Goal: Information Seeking & Learning: Learn about a topic

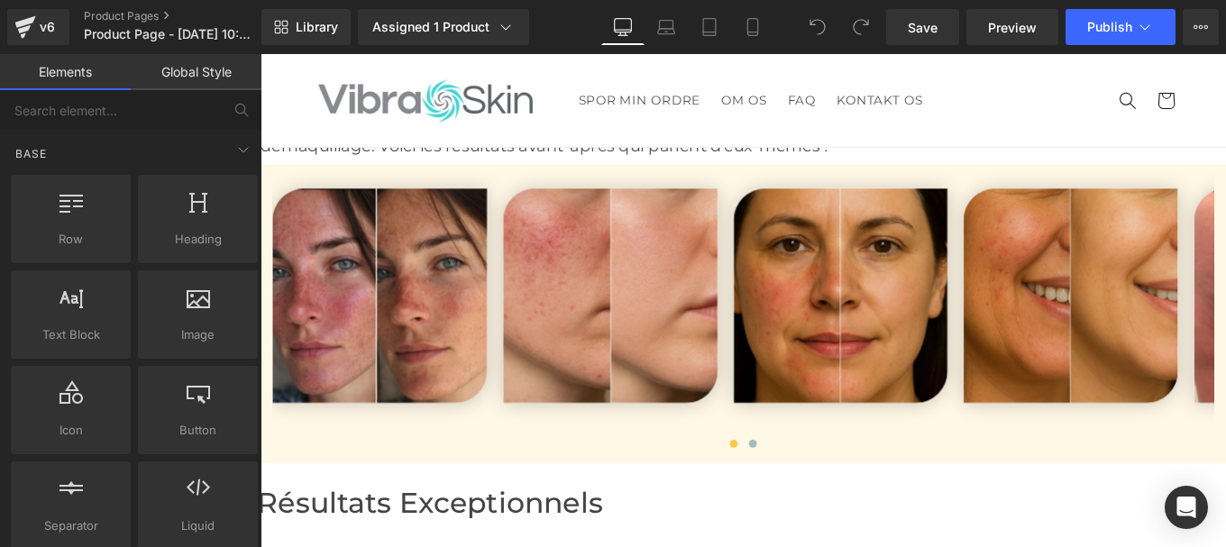
scroll to position [6048, 0]
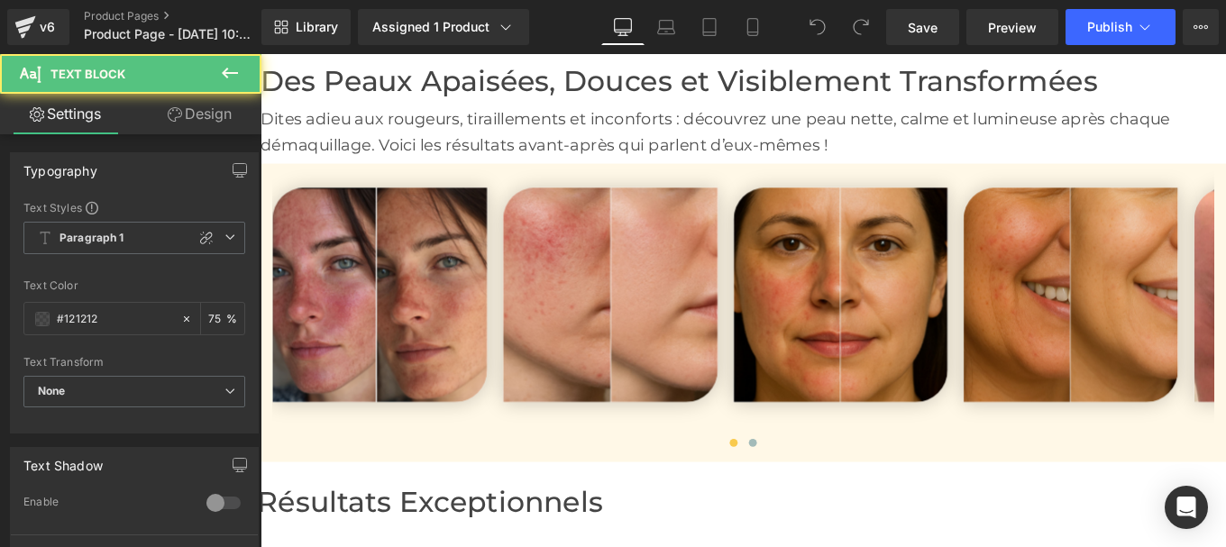
drag, startPoint x: 857, startPoint y: 422, endPoint x: 1240, endPoint y: 420, distance: 382.2
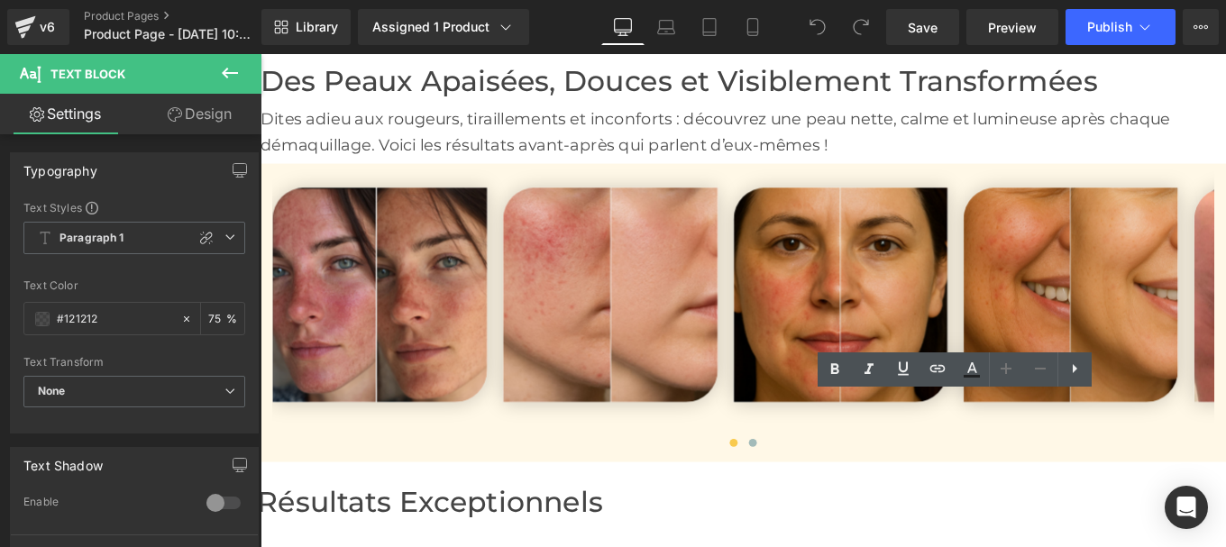
drag, startPoint x: 855, startPoint y: 455, endPoint x: 1277, endPoint y: 444, distance: 422.0
copy p "Apaise immédiatement rougeurs et irritations"
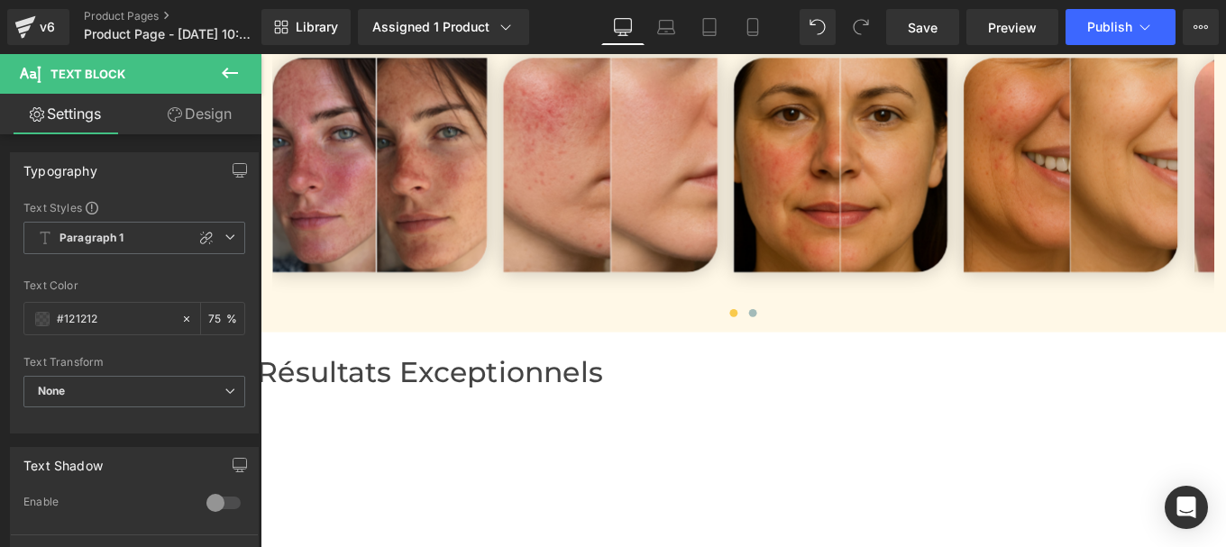
scroll to position [6195, 0]
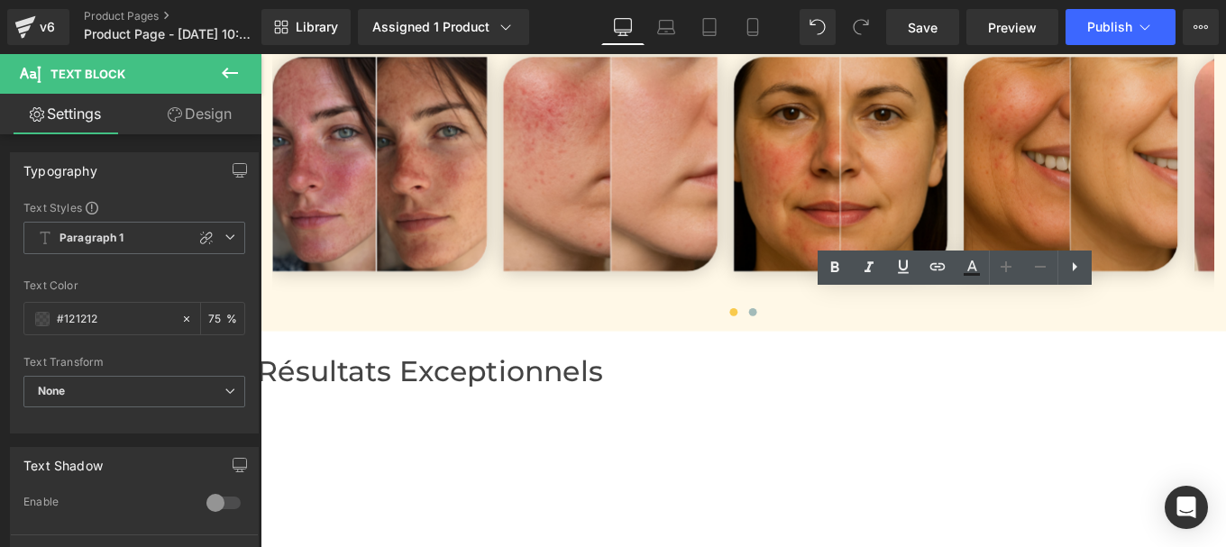
drag, startPoint x: 860, startPoint y: 339, endPoint x: 1026, endPoint y: 364, distance: 167.8
copy p "Renforce la barrière cutanée avec des céramides naturels"
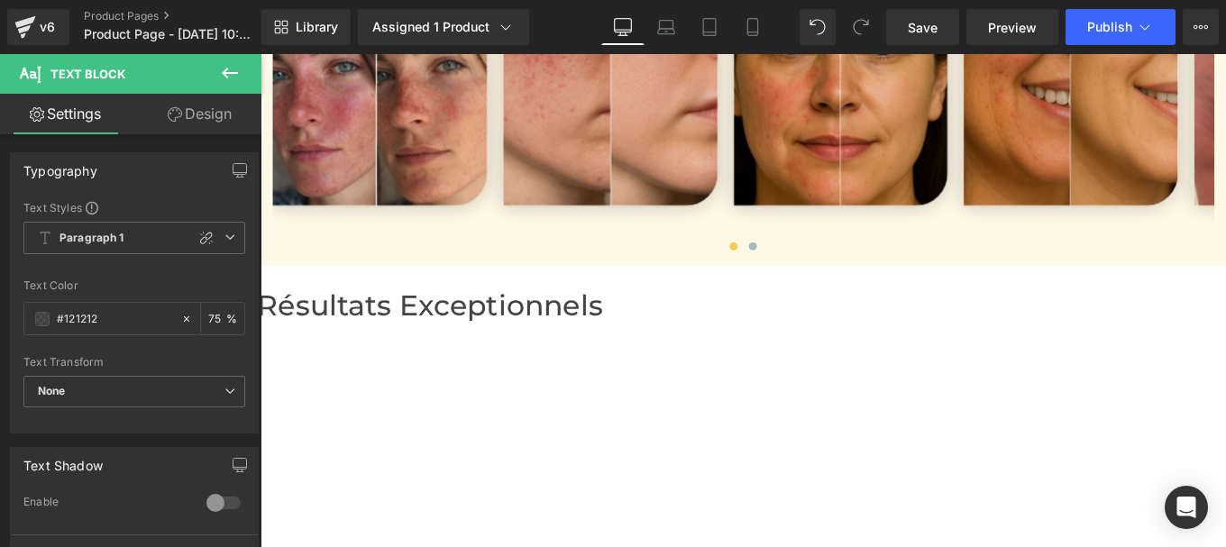
scroll to position [6271, 0]
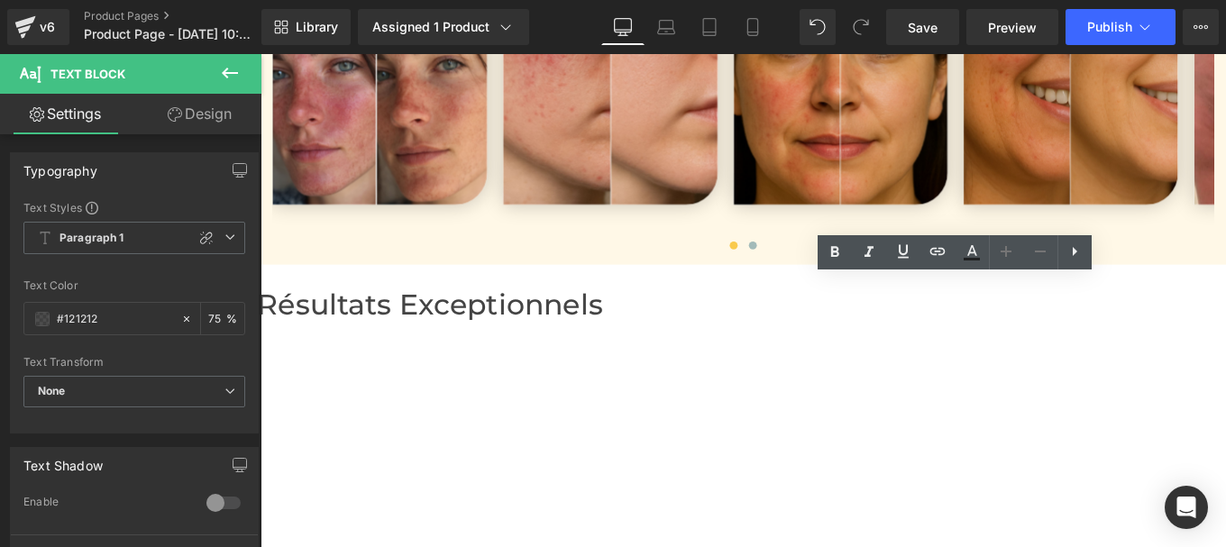
drag, startPoint x: 862, startPoint y: 323, endPoint x: 961, endPoint y: 349, distance: 102.5
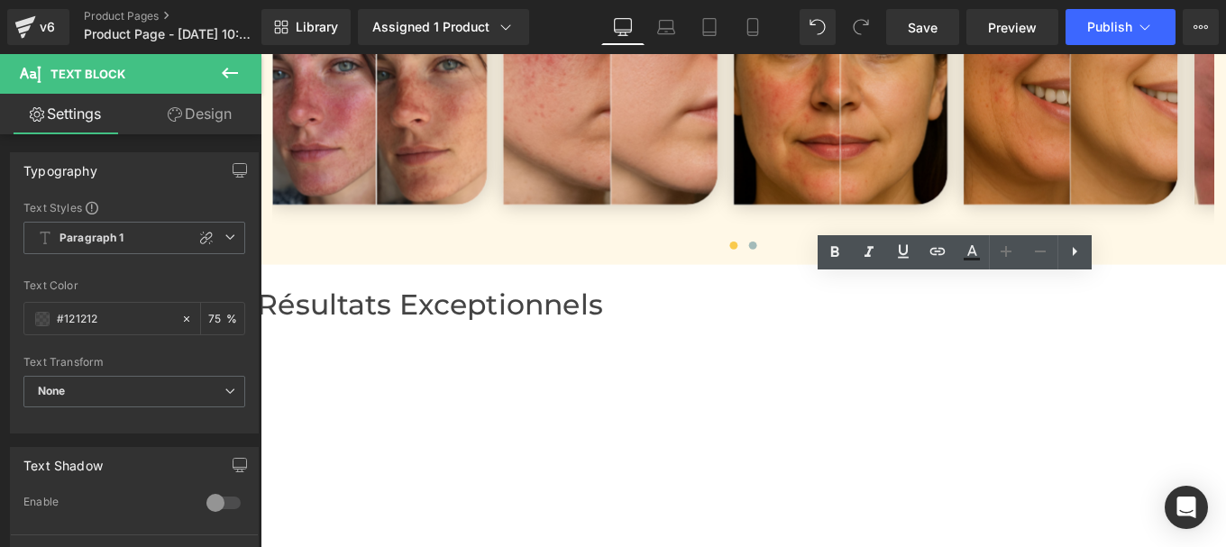
drag, startPoint x: 968, startPoint y: 349, endPoint x: 857, endPoint y: 321, distance: 114.3
copy p "Texture riche qui se transforme en lait au contact de l’eau"
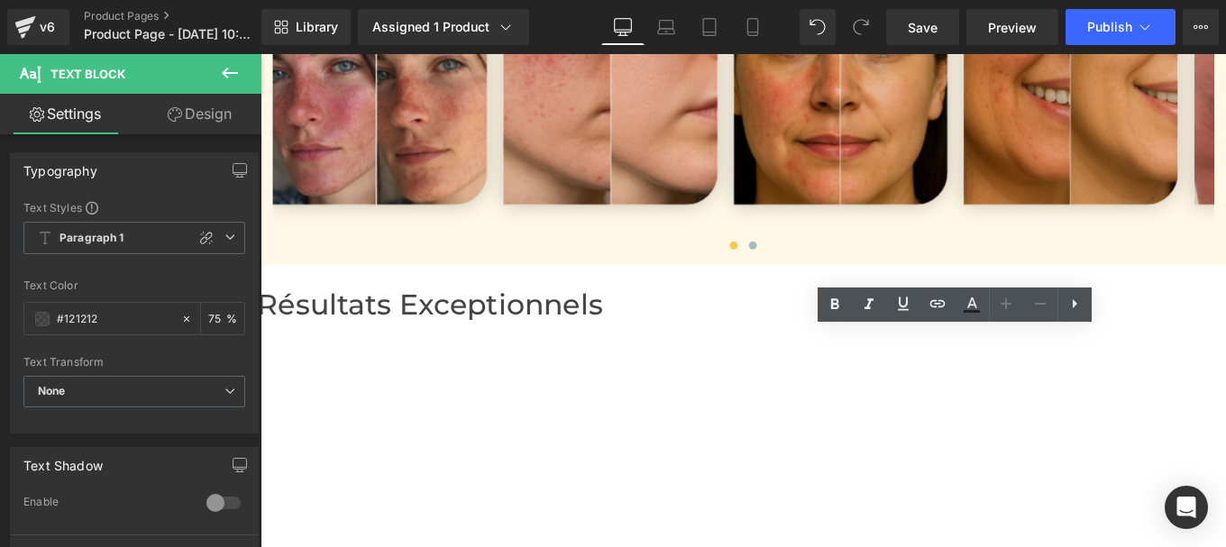
drag, startPoint x: 861, startPoint y: 372, endPoint x: 1264, endPoint y: 377, distance: 403.0
copy p "Peut s’utiliser comme masque hydratant 10 min"
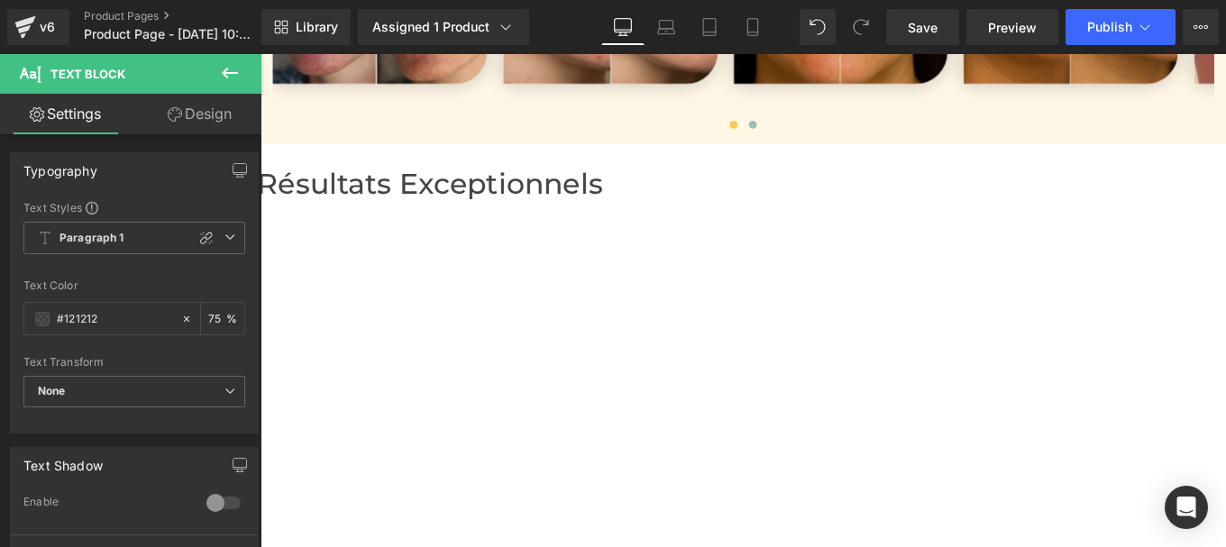
scroll to position [6408, 0]
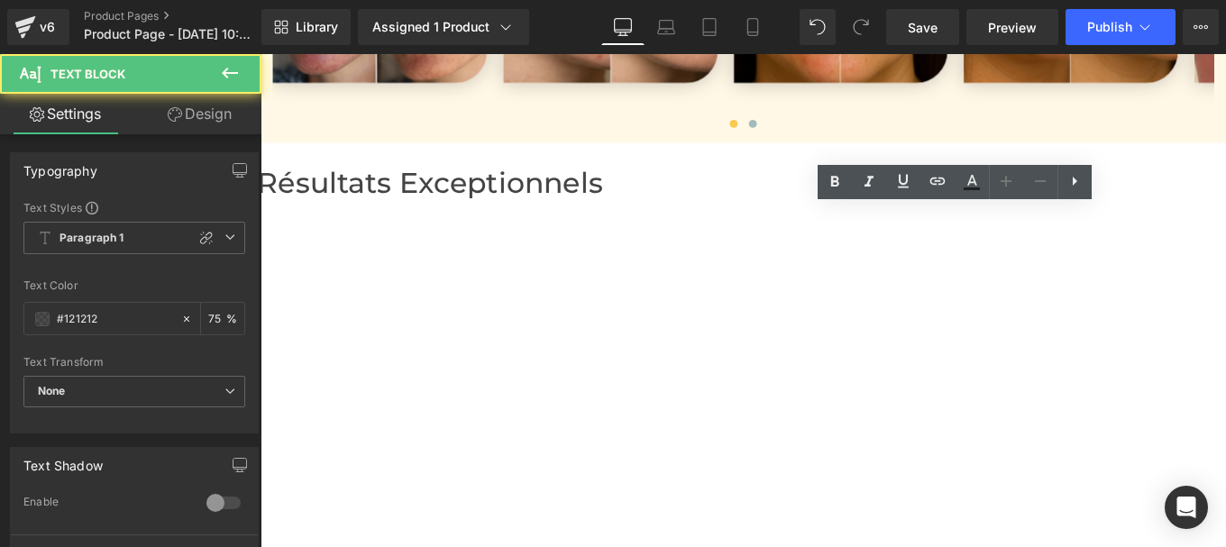
drag, startPoint x: 915, startPoint y: 242, endPoint x: 858, endPoint y: 241, distance: 56.8
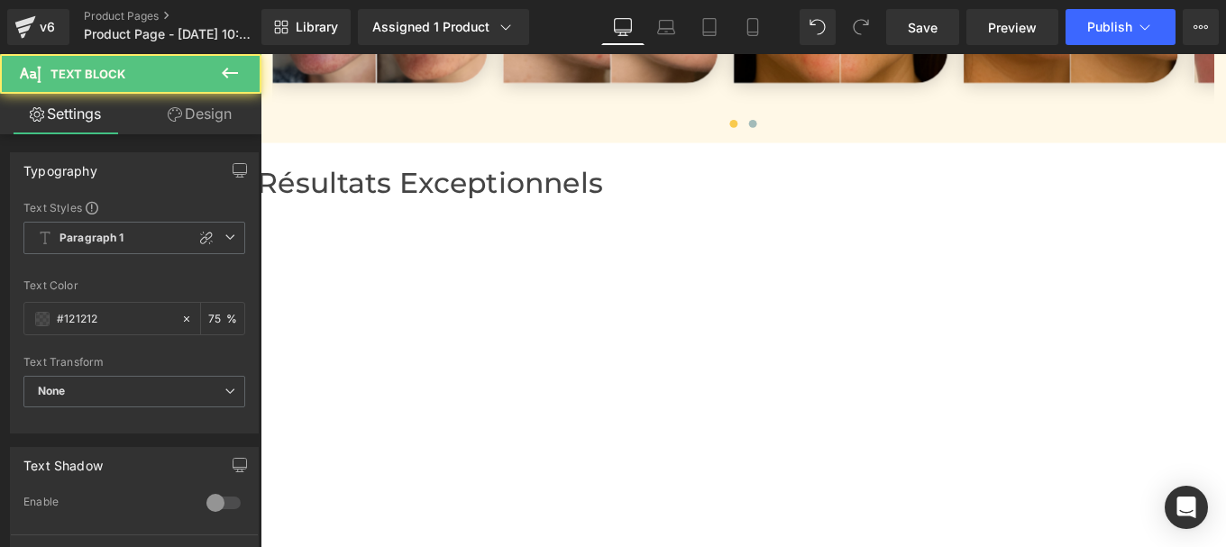
drag, startPoint x: 894, startPoint y: 232, endPoint x: 1243, endPoint y: 239, distance: 348.9
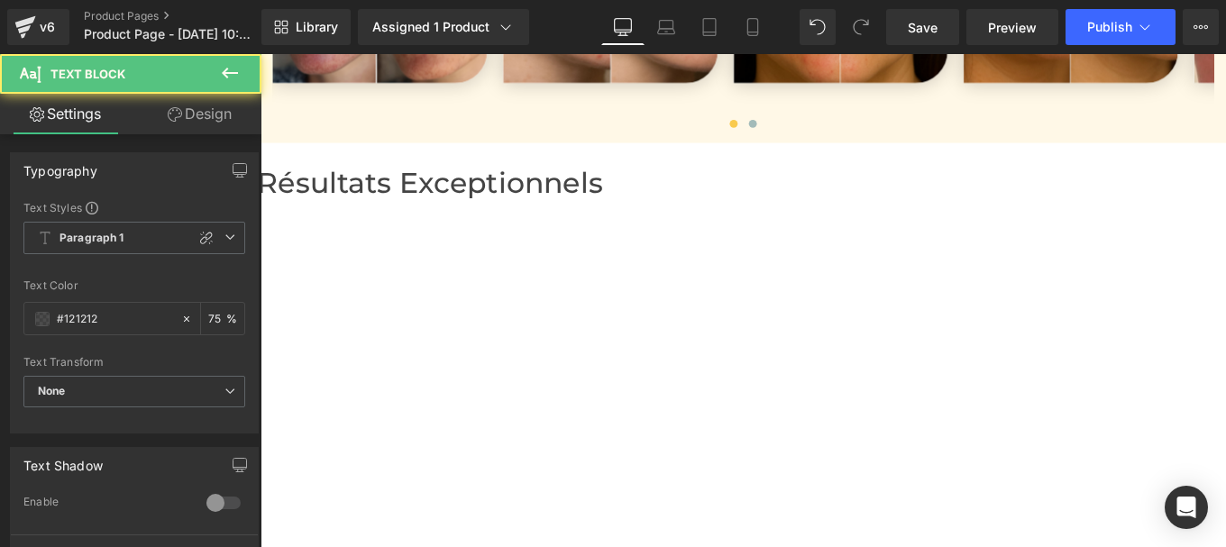
drag, startPoint x: 1179, startPoint y: 241, endPoint x: 1183, endPoint y: 261, distance: 21.0
drag, startPoint x: 1180, startPoint y: 238, endPoint x: 857, endPoint y: 236, distance: 322.7
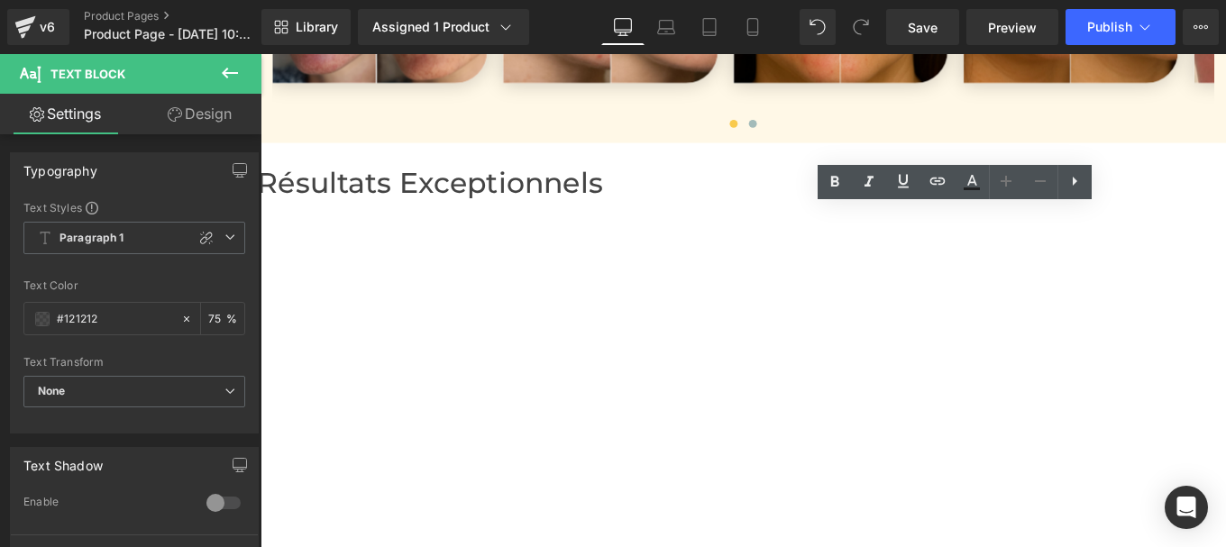
copy p "S'utilise comme masque hydratant"
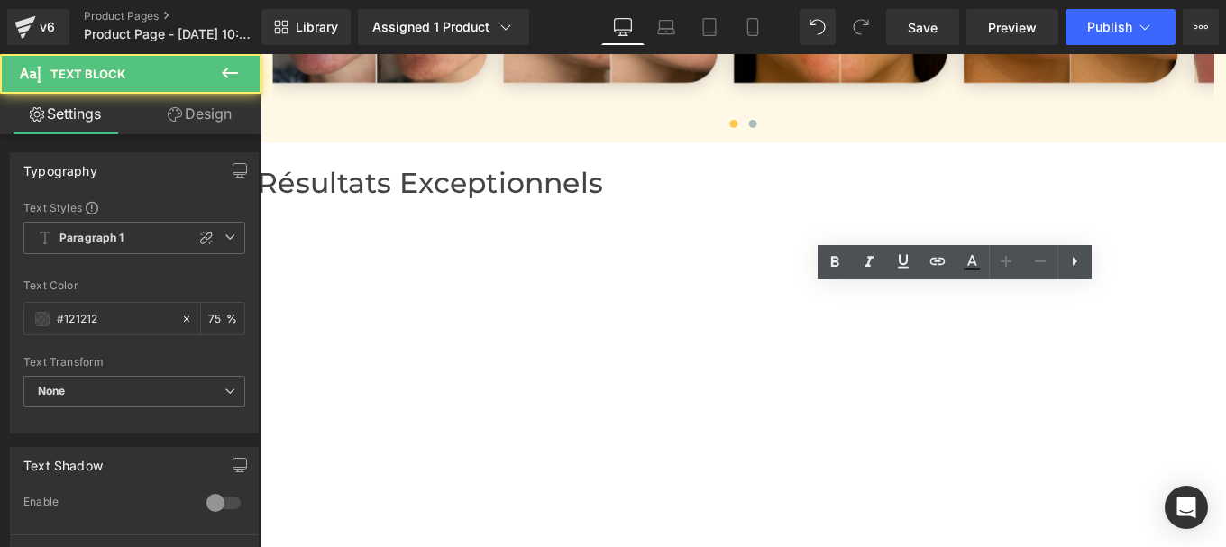
drag, startPoint x: 858, startPoint y: 334, endPoint x: 1126, endPoint y: 330, distance: 267.8
copy p "Vegan & certifié Cruelty Free"
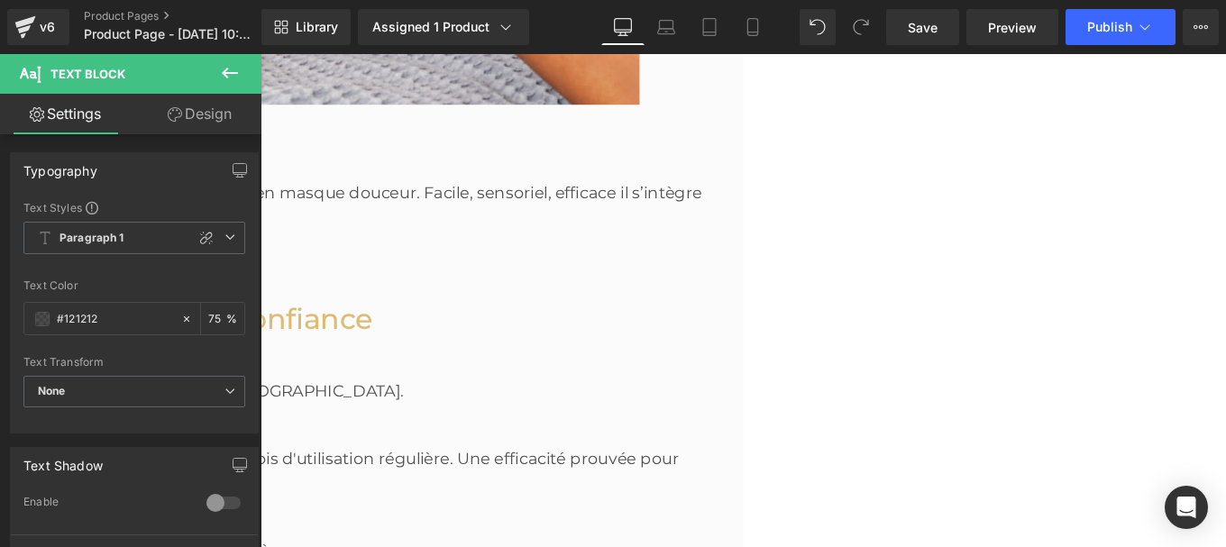
scroll to position [4093, 0]
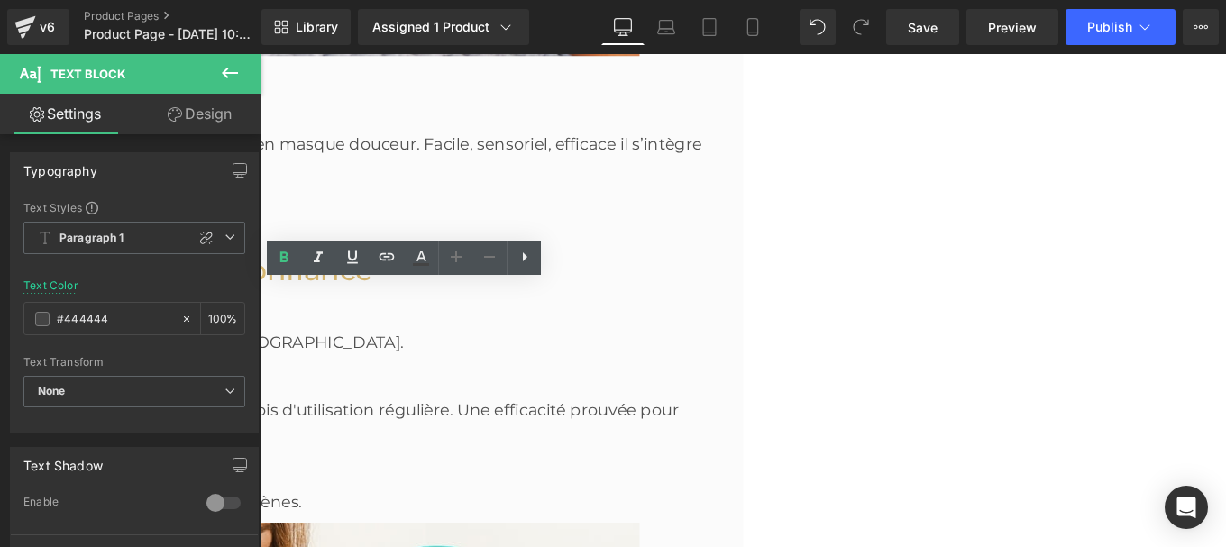
click at [274, 261] on icon at bounding box center [284, 258] width 22 height 22
drag, startPoint x: 279, startPoint y: 343, endPoint x: 608, endPoint y: 408, distance: 335.5
copy p "Ont r essenti une peau plus douce, hydratée et confortable immédiatement après …"
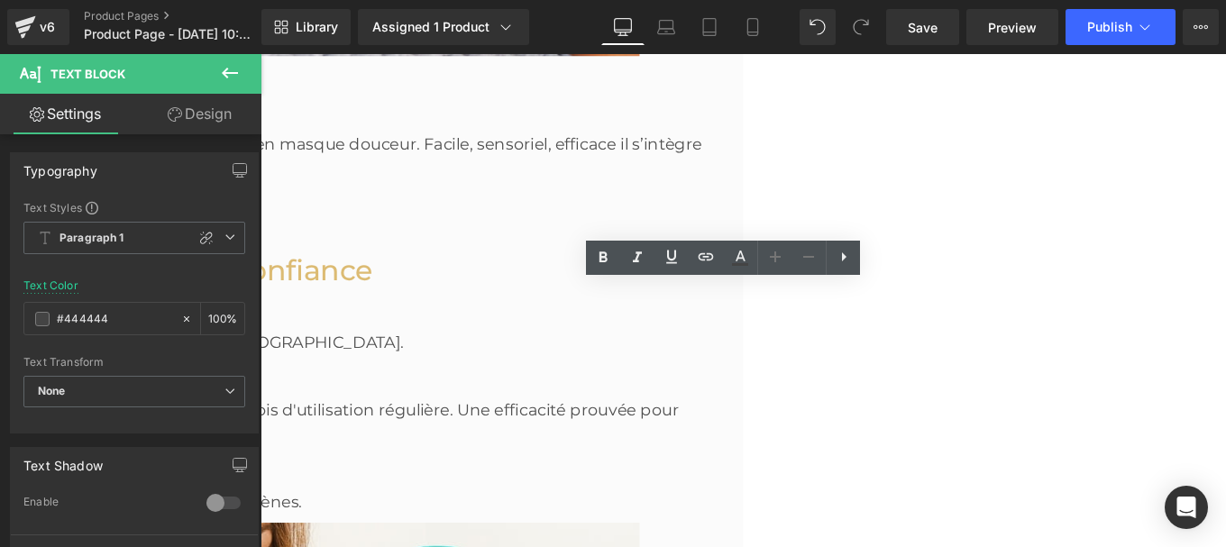
drag, startPoint x: 645, startPoint y: 346, endPoint x: 894, endPoint y: 426, distance: 261.4
copy p "Ont noté une réduction visible des rougeurs et irritations , avec une peau plus…"
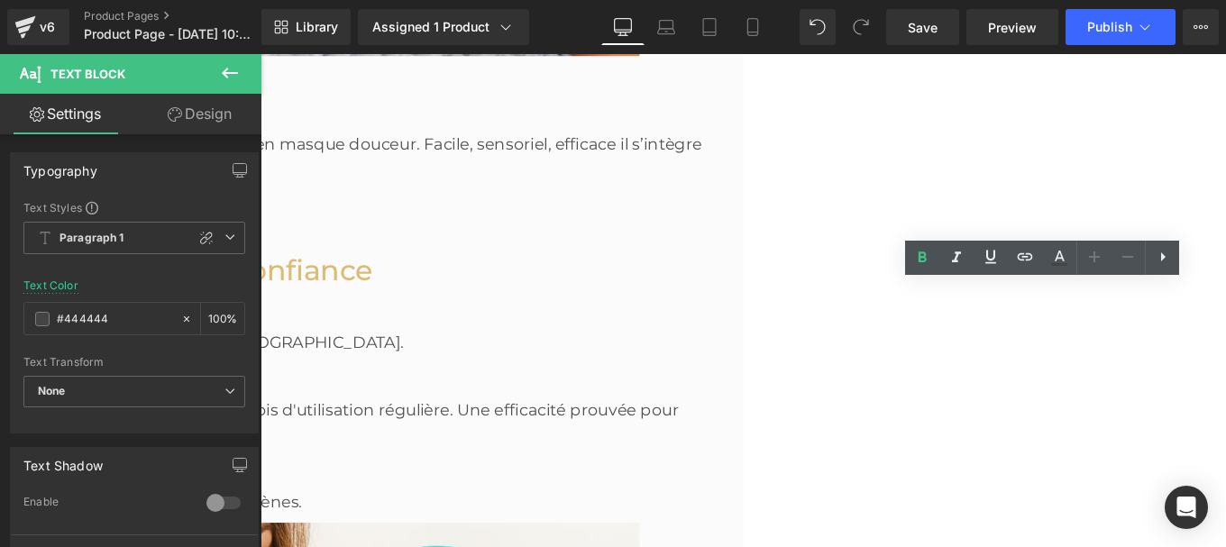
drag, startPoint x: 1090, startPoint y: 359, endPoint x: 1284, endPoint y: 422, distance: 203.8
copy p "Ont affirmé que leur peau paraissait plus saine, uniforme et lumineuse [DATE] d…"
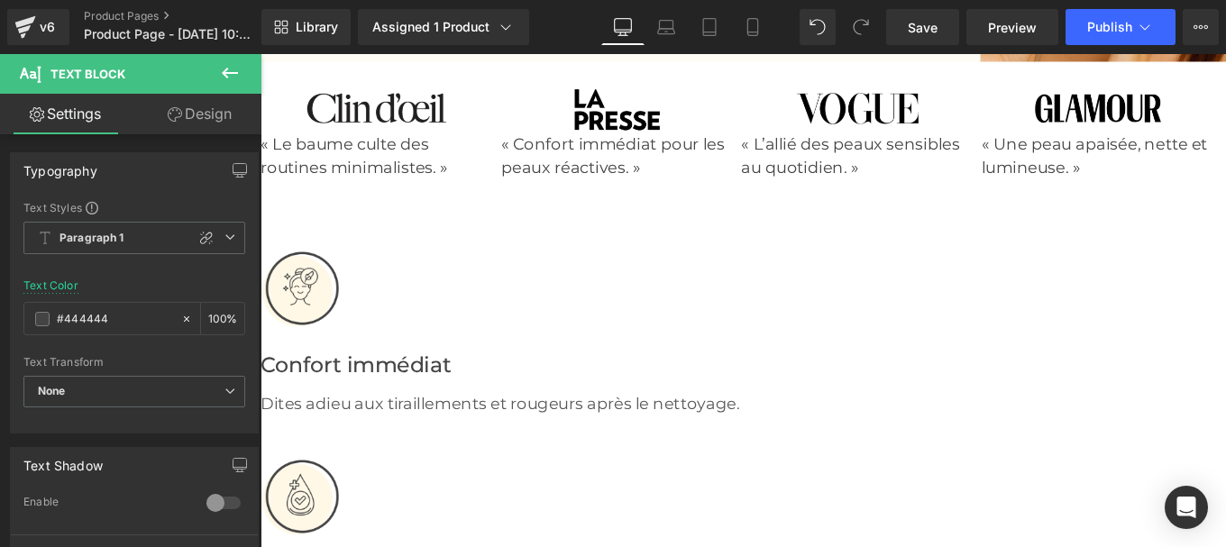
scroll to position [0, 0]
